Goal: Find specific page/section: Find specific page/section

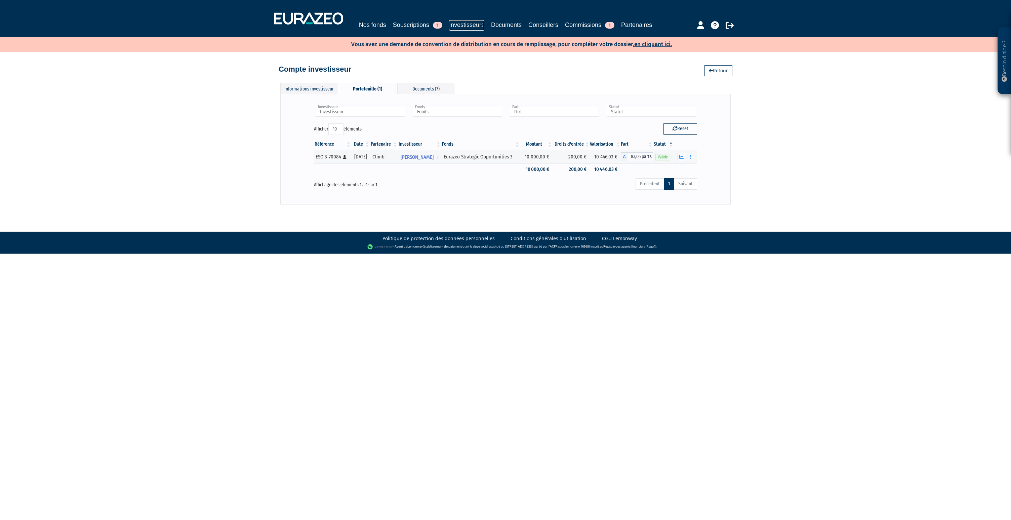
click at [463, 22] on link "Investisseurs" at bounding box center [466, 25] width 35 height 10
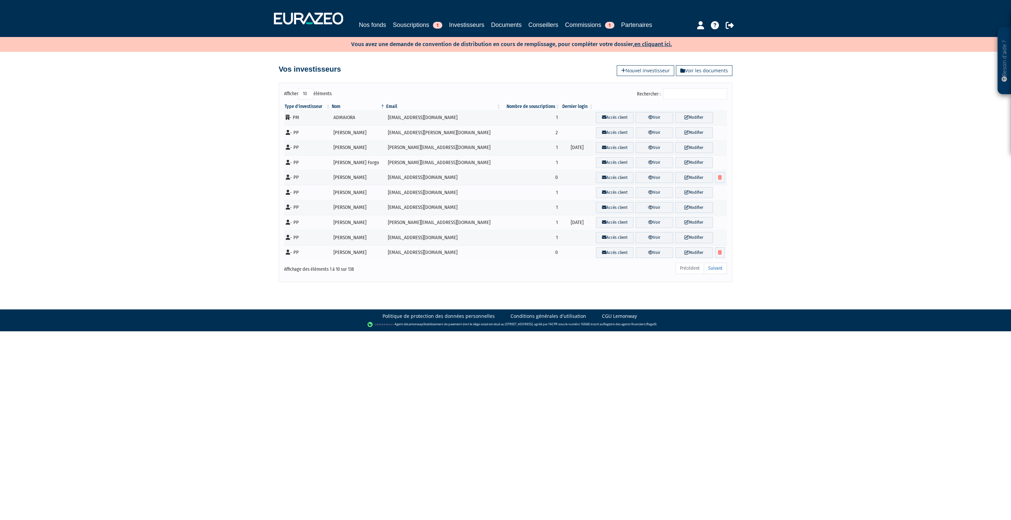
click at [678, 96] on input "Rechercher :" at bounding box center [695, 93] width 64 height 11
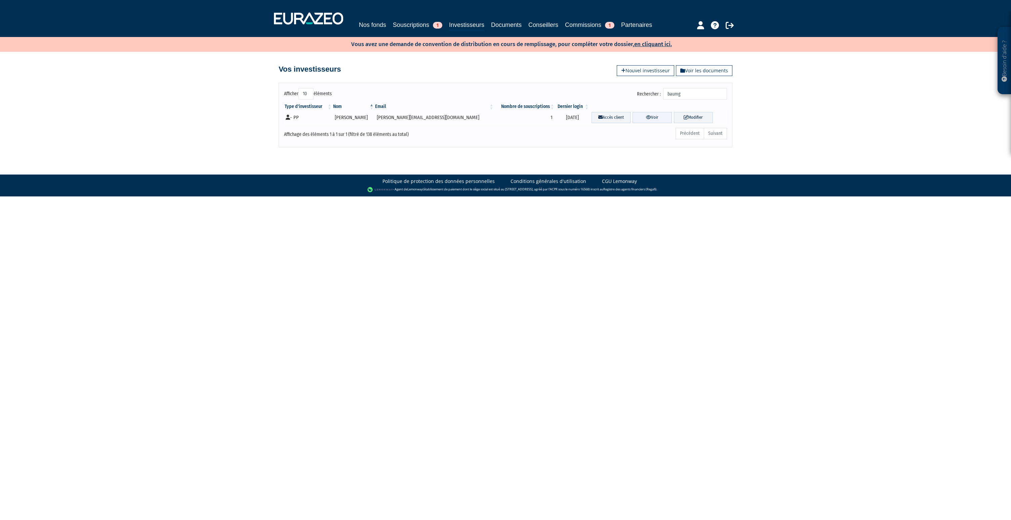
type input "baumg"
click at [658, 115] on link "Voir" at bounding box center [652, 117] width 39 height 11
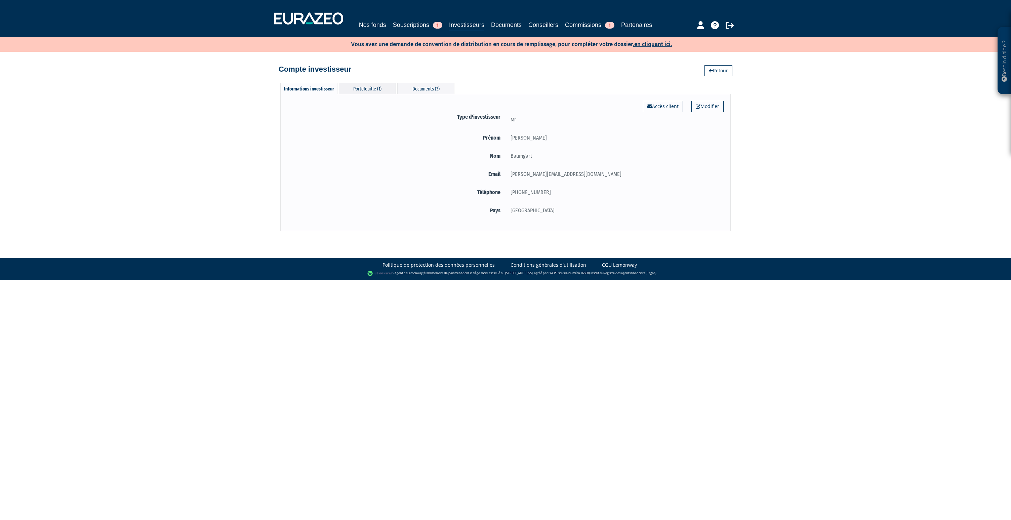
click at [385, 92] on div "Portefeuille (1)" at bounding box center [367, 88] width 57 height 11
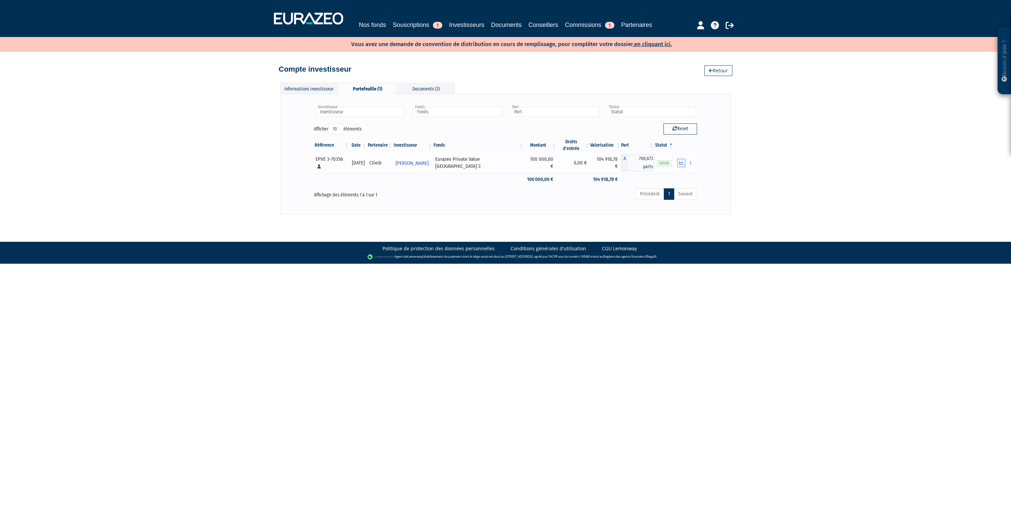
click at [682, 161] on icon "button" at bounding box center [681, 163] width 4 height 4
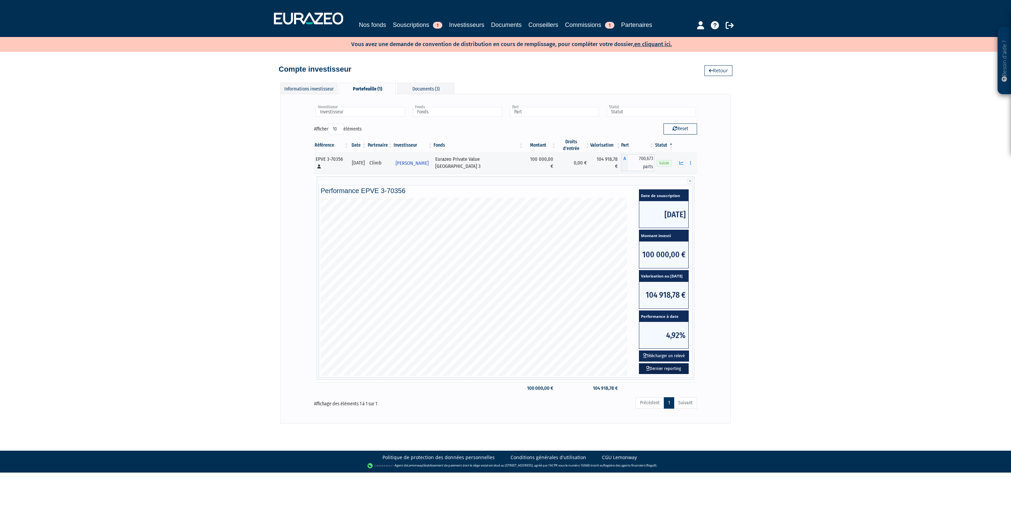
click at [660, 363] on link "Dernier reporting" at bounding box center [664, 368] width 50 height 11
